Goal: Transaction & Acquisition: Purchase product/service

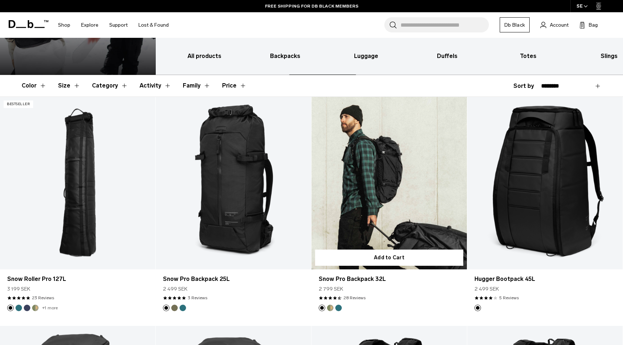
scroll to position [105, 0]
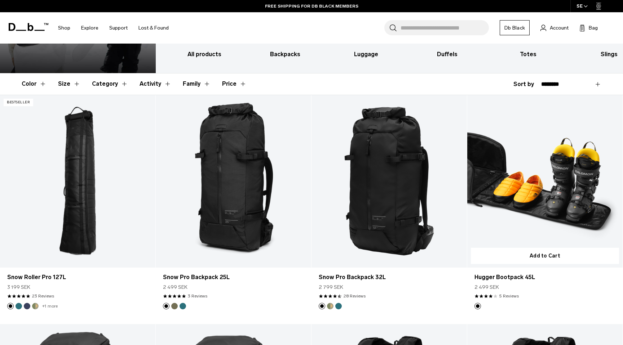
click at [554, 202] on link "Hugger Bootpack 45L" at bounding box center [544, 181] width 155 height 173
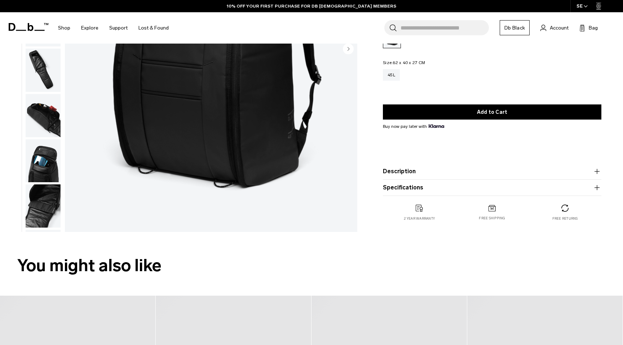
scroll to position [185, 0]
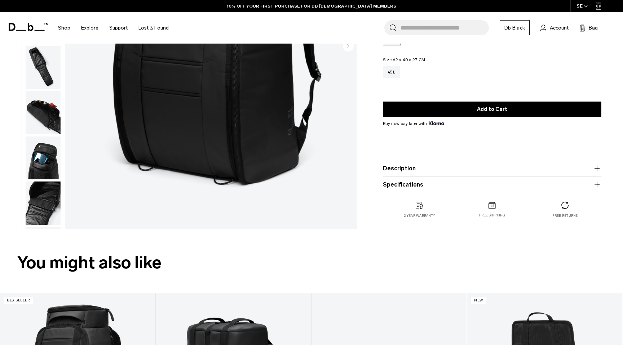
click at [598, 185] on icon "button" at bounding box center [596, 185] width 5 height 0
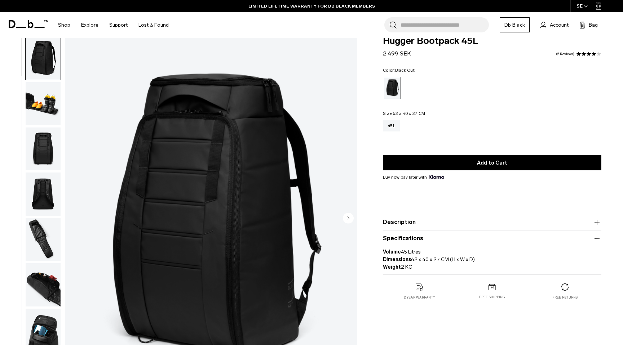
scroll to position [13, 0]
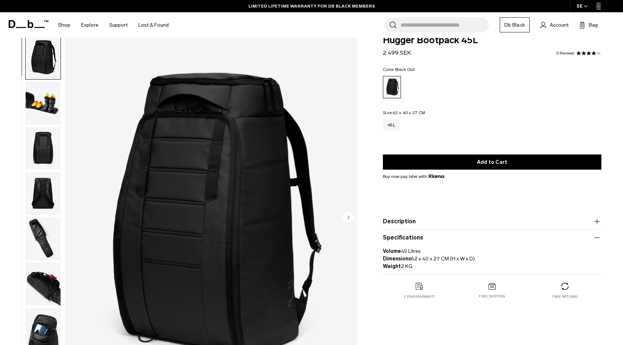
click at [43, 108] on img "button" at bounding box center [43, 102] width 35 height 43
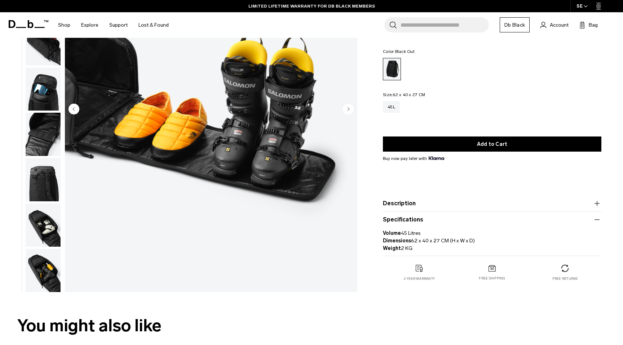
scroll to position [126, 0]
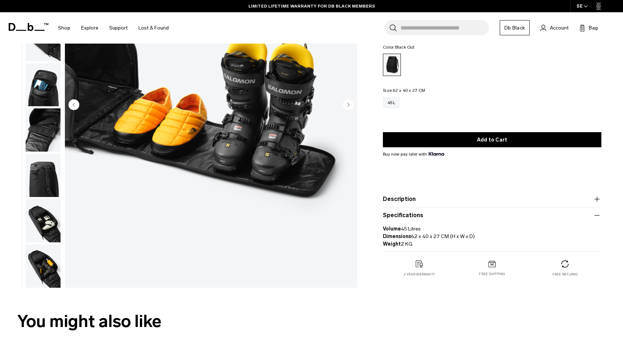
click at [40, 258] on img "button" at bounding box center [43, 266] width 35 height 43
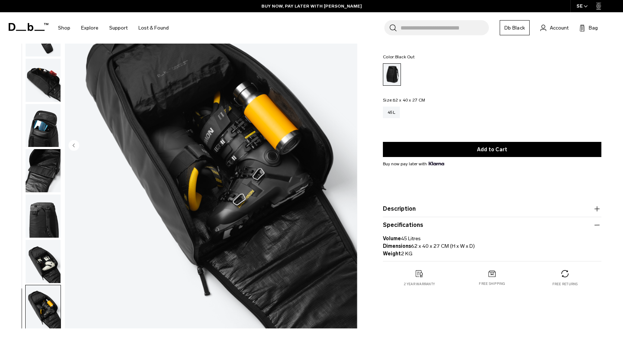
scroll to position [79, 0]
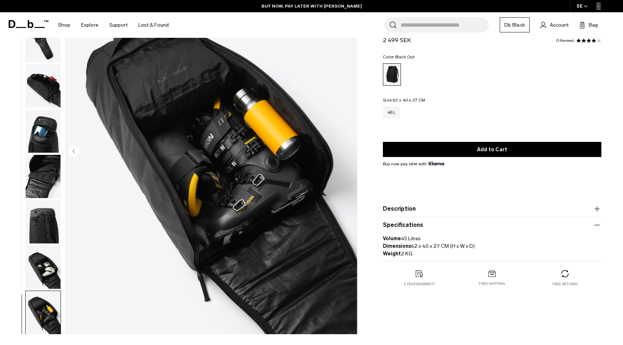
click at [261, 187] on img "11 / 11" at bounding box center [211, 151] width 292 height 365
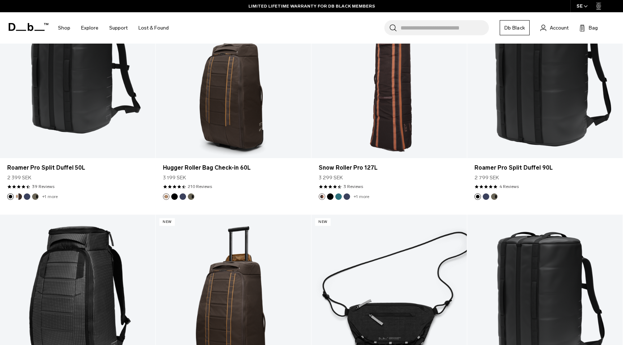
scroll to position [1360, 0]
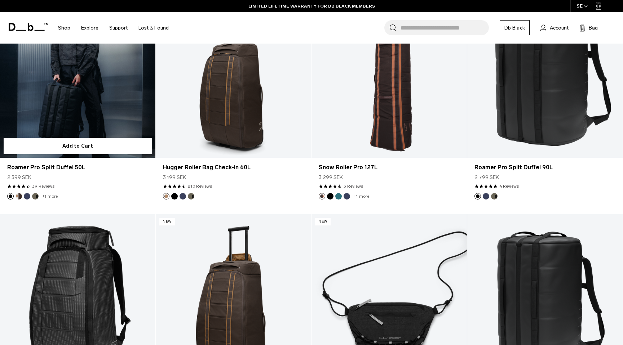
click at [95, 104] on link "Roamer Pro Split Duffel 50L" at bounding box center [77, 71] width 155 height 173
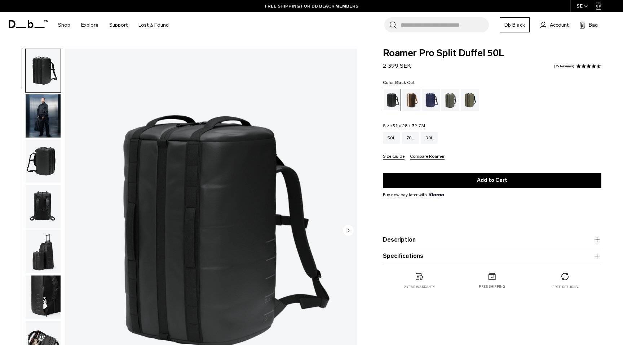
scroll to position [8, 0]
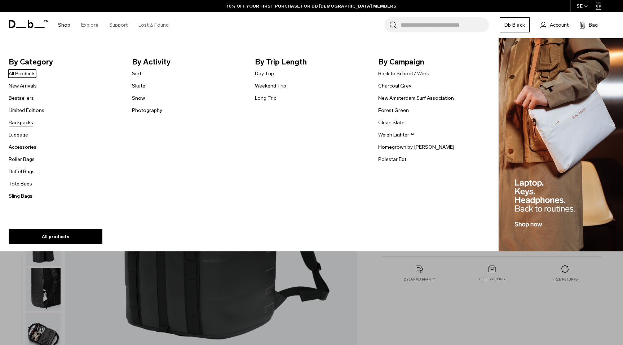
click at [21, 123] on link "Backpacks" at bounding box center [21, 123] width 25 height 8
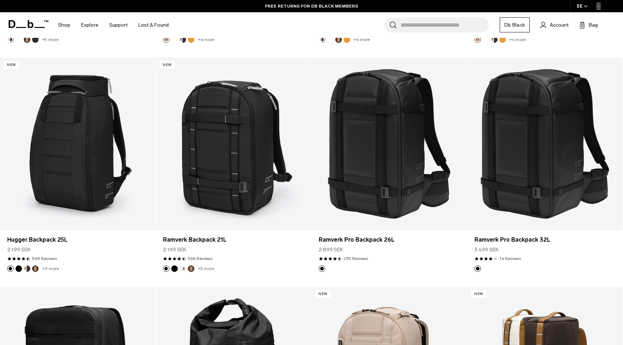
scroll to position [825, 0]
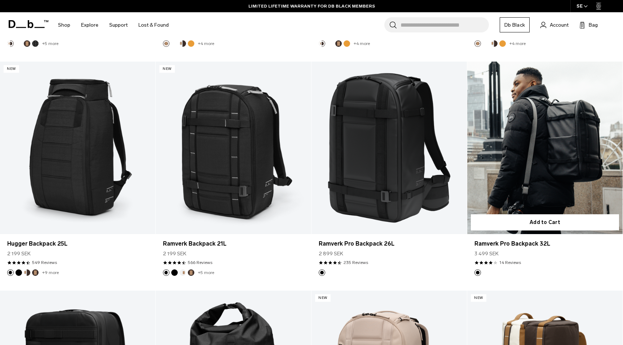
click at [561, 149] on link "Ramverk Pro Backpack 32L" at bounding box center [544, 148] width 155 height 173
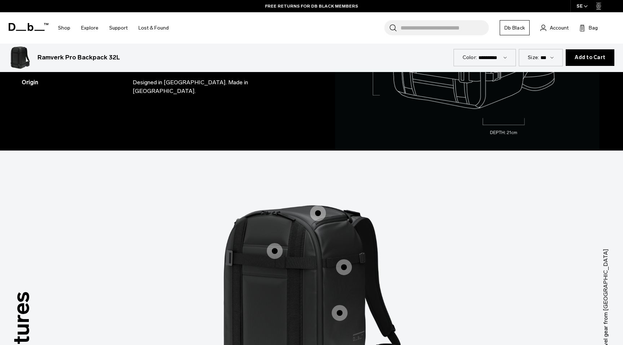
scroll to position [676, 0]
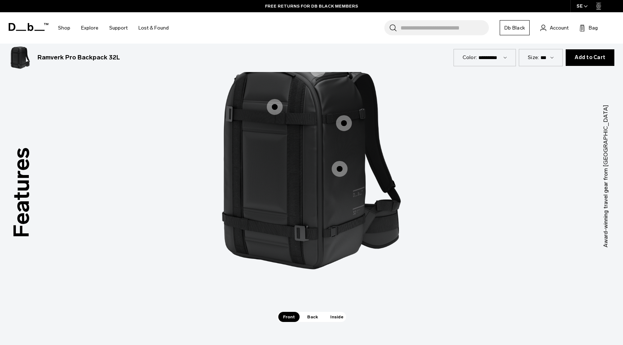
click at [334, 318] on span "Inside" at bounding box center [336, 317] width 23 height 10
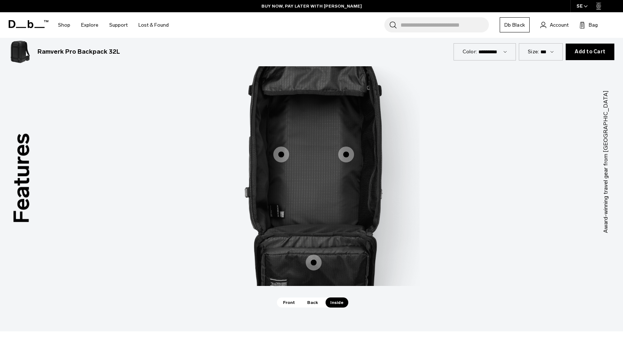
scroll to position [698, 0]
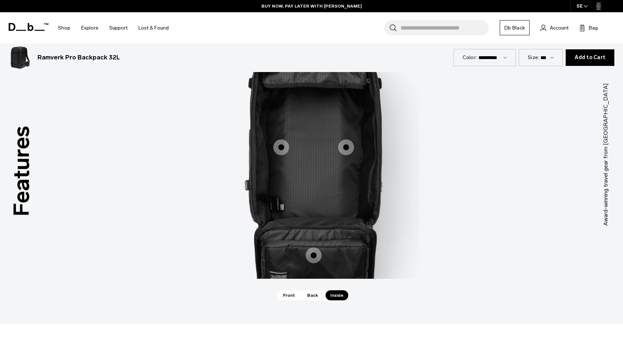
click at [313, 297] on span "Back" at bounding box center [312, 295] width 20 height 10
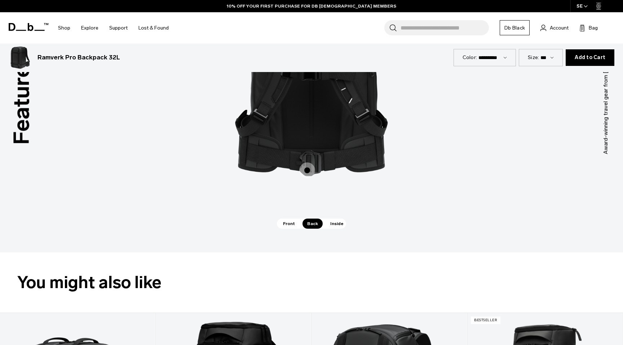
scroll to position [772, 0]
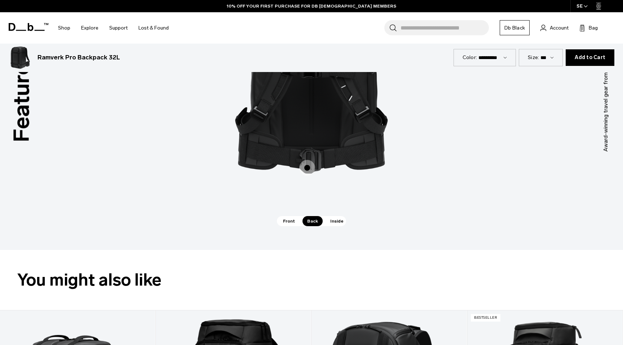
click at [285, 223] on span "Front" at bounding box center [288, 221] width 21 height 10
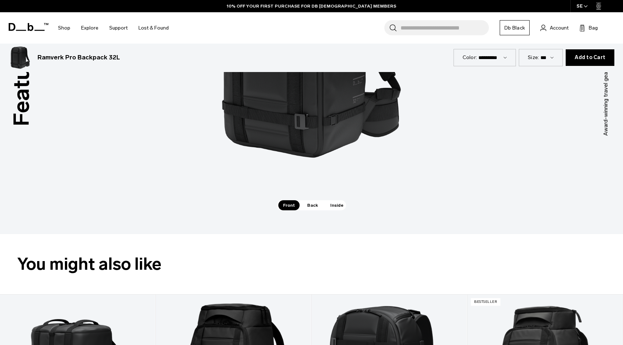
scroll to position [791, 0]
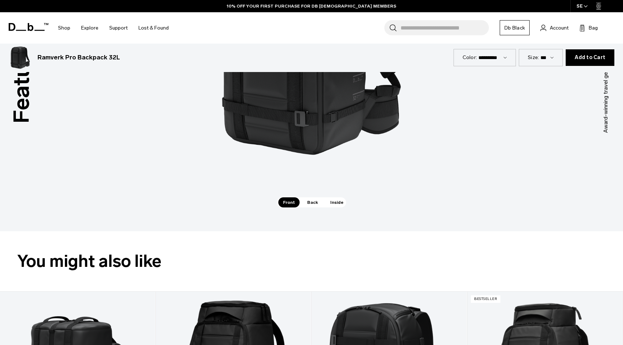
click at [336, 205] on span "Inside" at bounding box center [336, 202] width 23 height 10
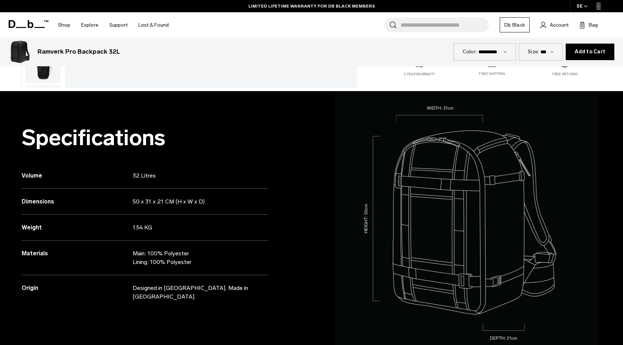
scroll to position [323, 0]
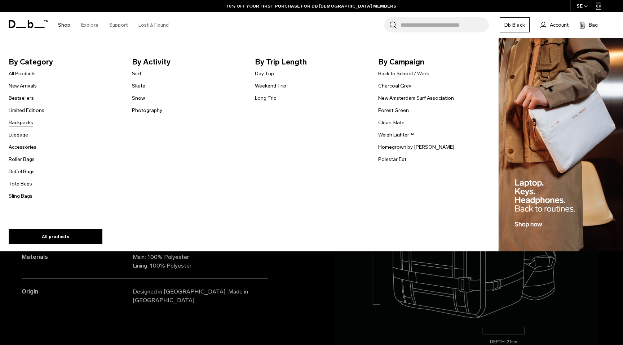
click at [22, 124] on link "Backpacks" at bounding box center [21, 123] width 25 height 8
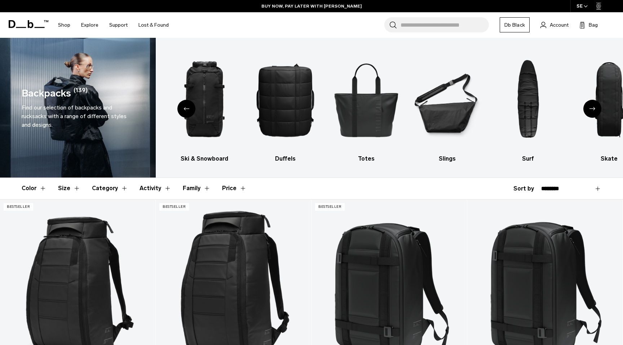
click at [592, 106] on div "Next slide" at bounding box center [592, 109] width 18 height 18
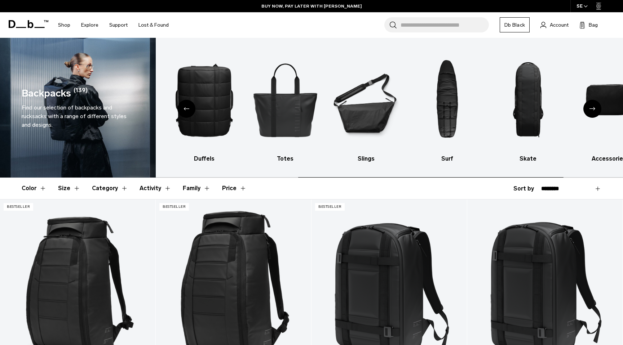
click at [592, 106] on div "Next slide" at bounding box center [592, 109] width 18 height 18
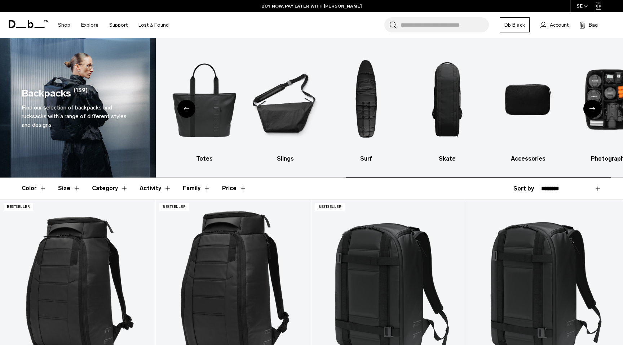
click at [592, 106] on div "Next slide" at bounding box center [592, 109] width 18 height 18
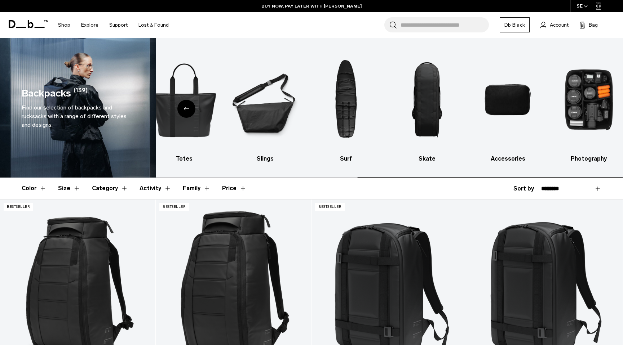
click at [592, 106] on img "10 / 10" at bounding box center [588, 100] width 68 height 102
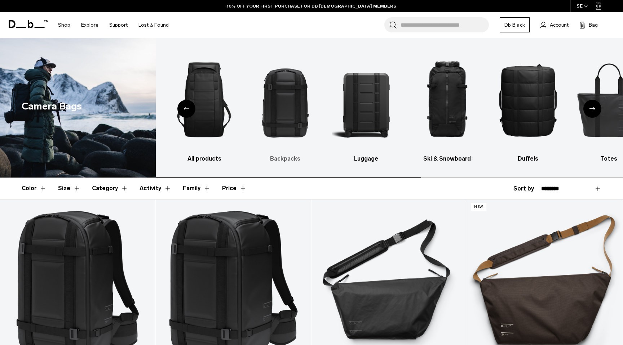
click at [290, 121] on img "2 / 10" at bounding box center [285, 100] width 68 height 102
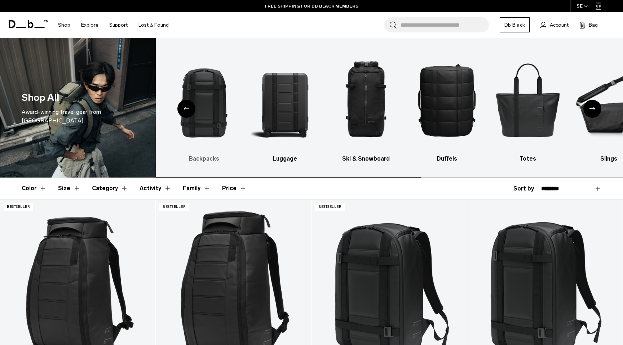
click at [205, 124] on img "1 / 10" at bounding box center [204, 100] width 68 height 102
click at [216, 96] on img "1 / 10" at bounding box center [204, 100] width 68 height 102
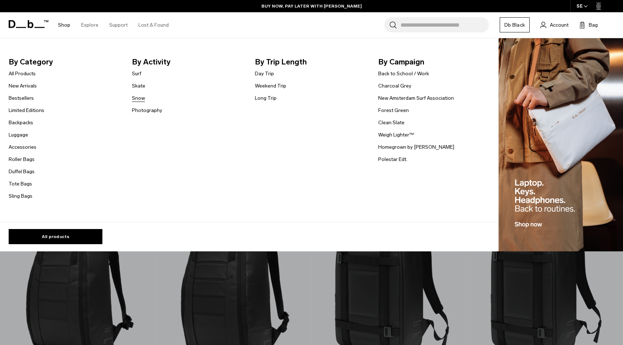
click at [141, 99] on link "Snow" at bounding box center [138, 98] width 13 height 8
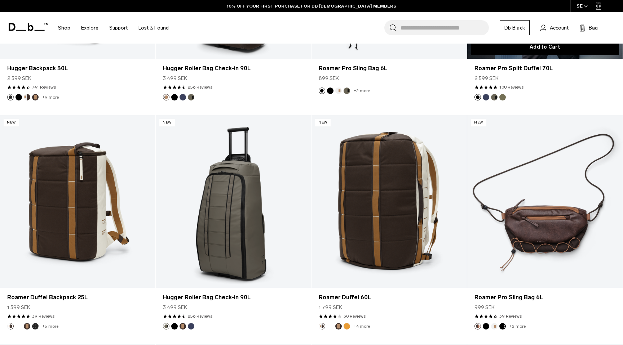
scroll to position [1689, 0]
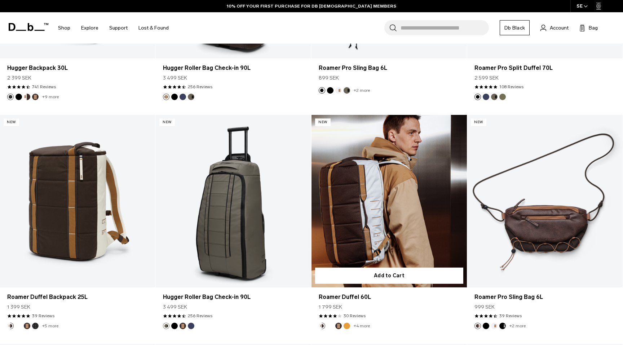
click at [387, 188] on link "Roamer Duffel 60L" at bounding box center [388, 201] width 155 height 173
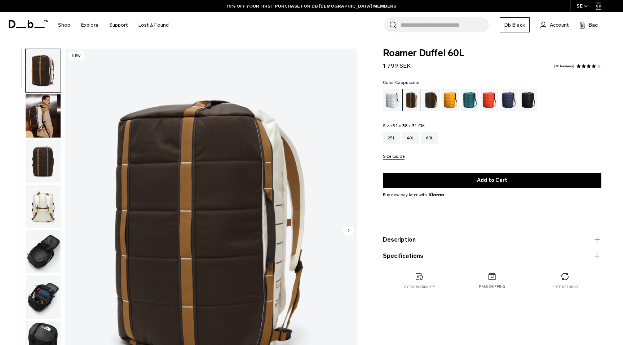
click at [415, 258] on button "Specifications" at bounding box center [492, 256] width 218 height 9
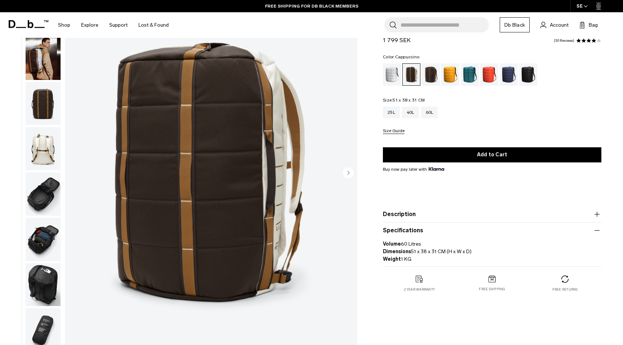
scroll to position [58, 0]
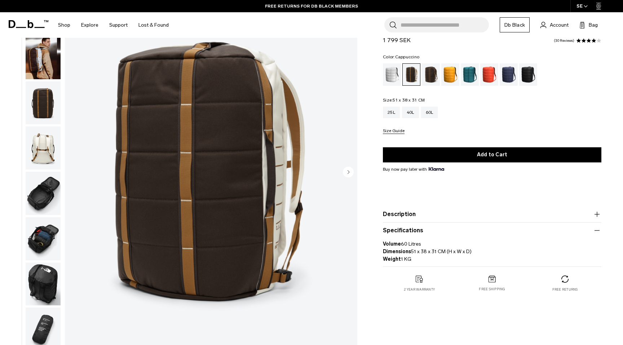
click at [45, 192] on img "button" at bounding box center [43, 193] width 35 height 43
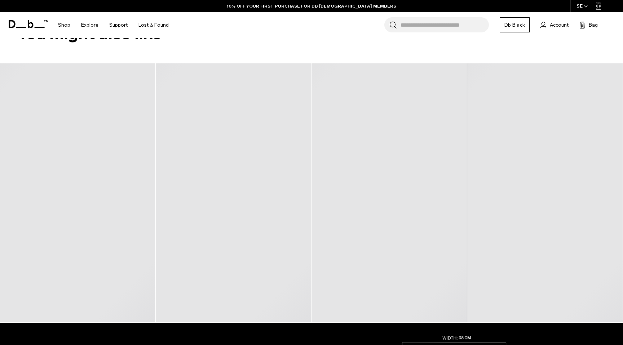
scroll to position [0, 0]
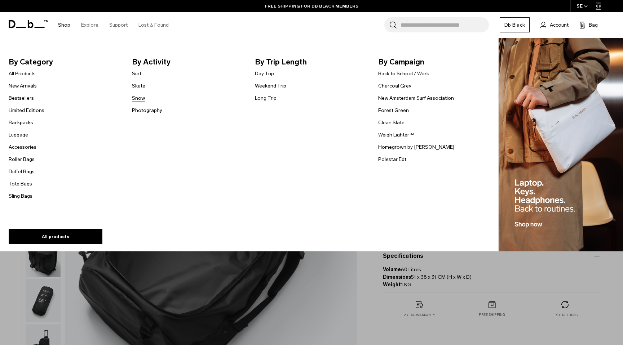
click at [136, 98] on link "Snow" at bounding box center [138, 98] width 13 height 8
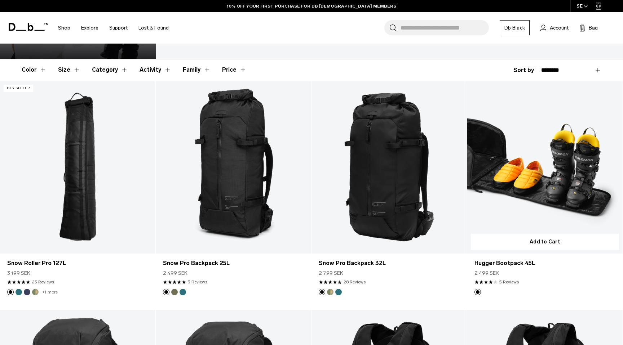
scroll to position [122, 0]
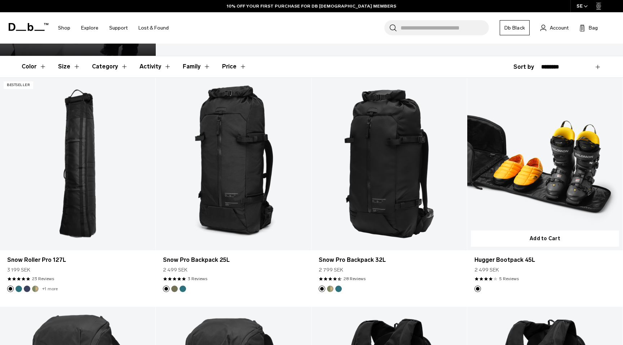
click at [545, 145] on link "Hugger Bootpack 45L" at bounding box center [544, 164] width 155 height 173
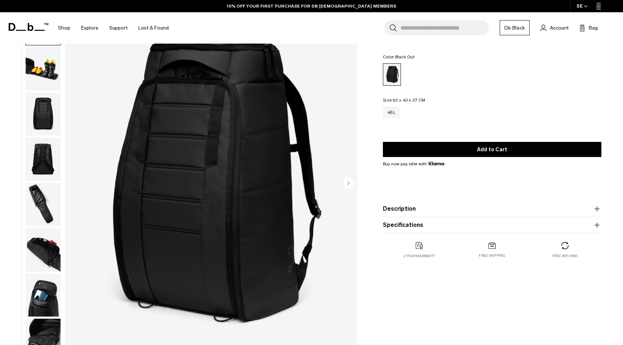
scroll to position [31, 0]
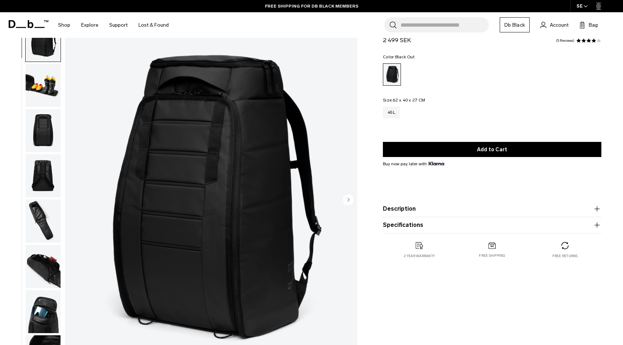
click at [36, 224] on img "button" at bounding box center [43, 221] width 35 height 43
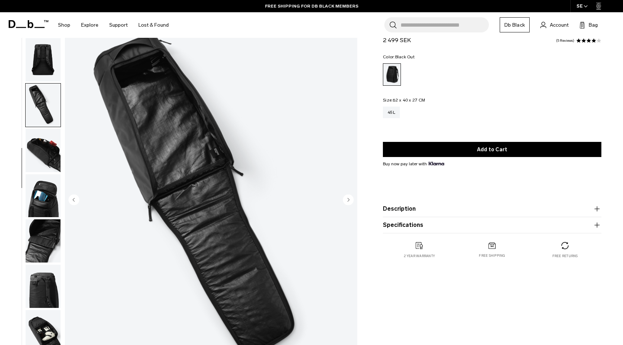
scroll to position [132, 0]
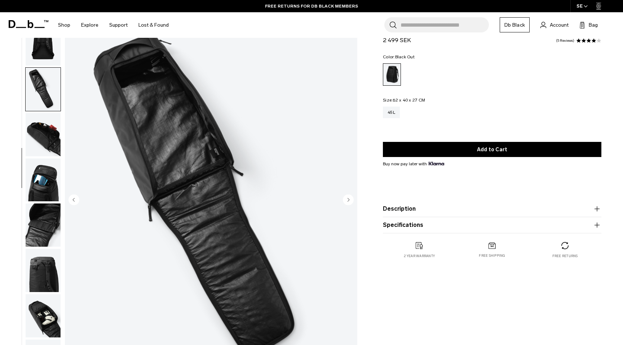
click at [44, 223] on img "button" at bounding box center [43, 225] width 35 height 43
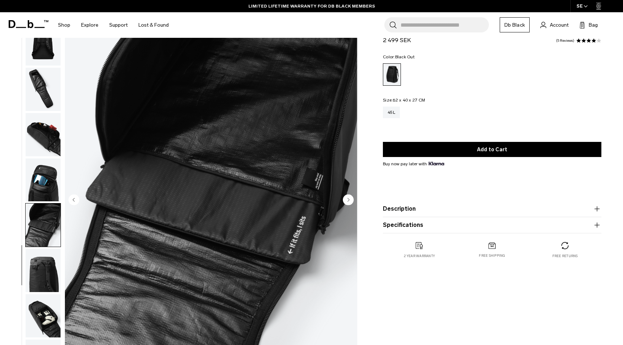
click at [43, 175] on img "button" at bounding box center [43, 180] width 35 height 43
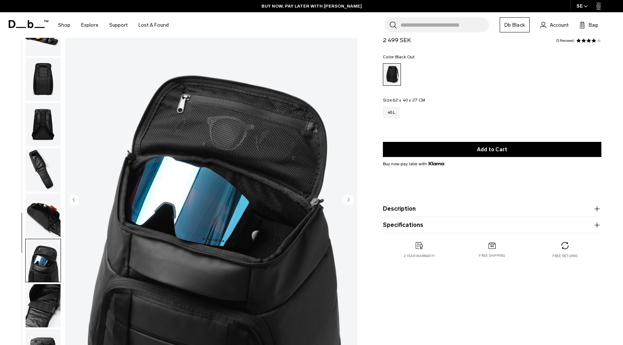
click at [50, 86] on img "button" at bounding box center [43, 79] width 35 height 43
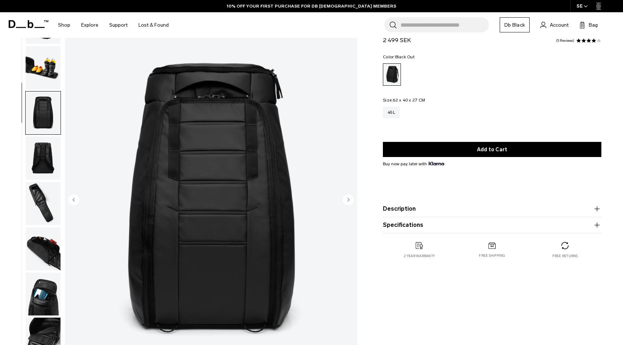
scroll to position [0, 0]
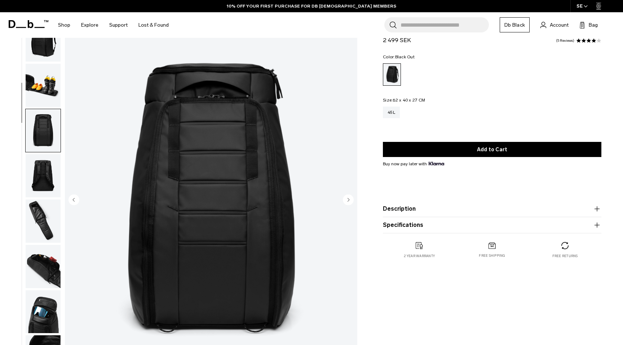
click at [50, 86] on img "button" at bounding box center [43, 85] width 35 height 43
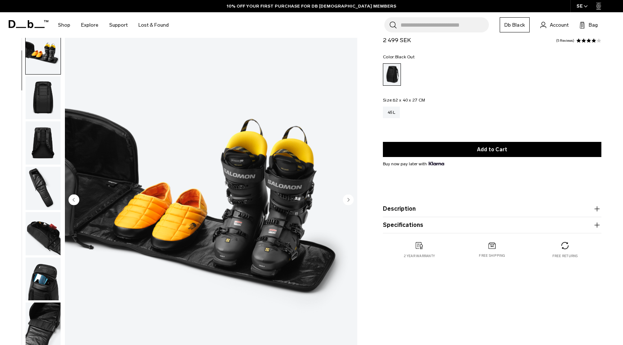
scroll to position [45, 0]
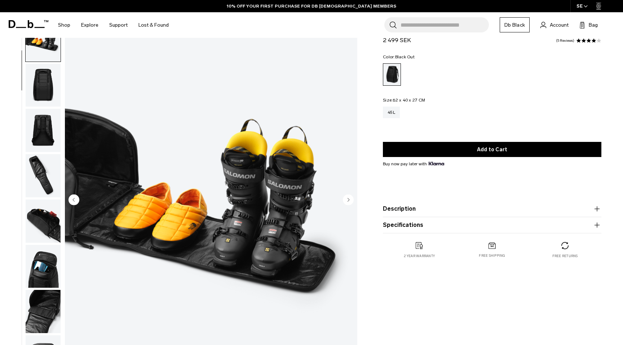
click at [596, 228] on icon "button" at bounding box center [596, 225] width 9 height 9
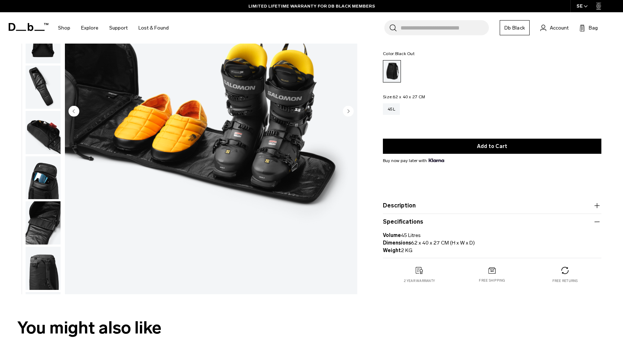
scroll to position [0, 0]
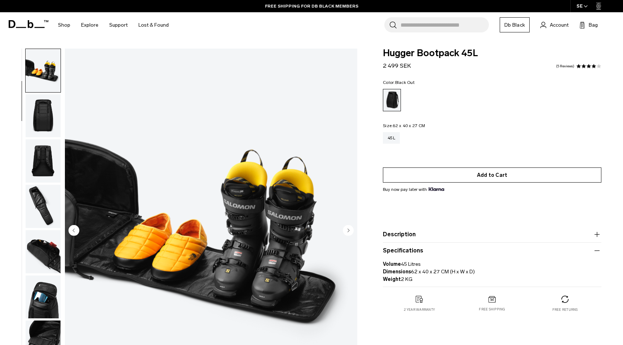
click at [487, 177] on button "Add to Cart" at bounding box center [492, 175] width 218 height 15
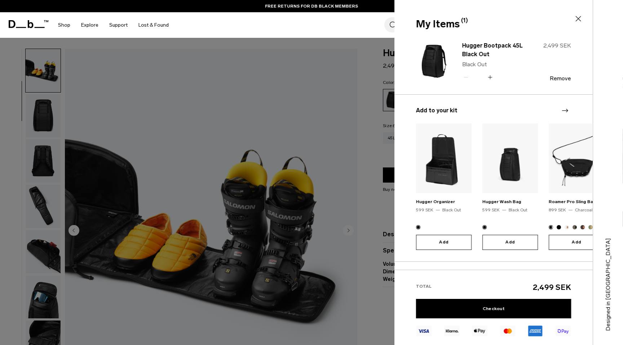
click at [469, 109] on h3 "Add to your kit" at bounding box center [493, 110] width 155 height 9
click at [534, 22] on div "My Items (1) Close" at bounding box center [493, 24] width 154 height 15
click at [498, 308] on link "Checkout" at bounding box center [493, 308] width 155 height 19
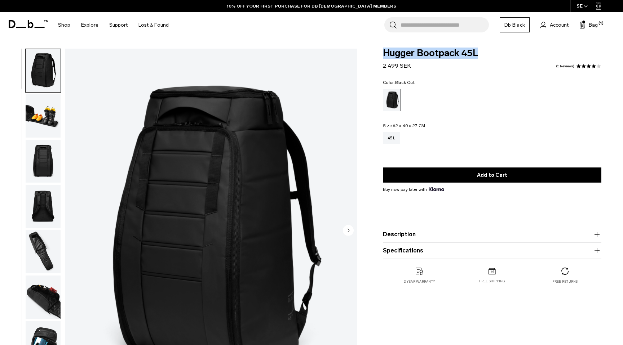
drag, startPoint x: 383, startPoint y: 54, endPoint x: 479, endPoint y: 58, distance: 95.9
click at [479, 58] on span "Hugger Bootpack 45L" at bounding box center [492, 53] width 218 height 9
copy span "Hugger Bootpack 45L"
